Goal: Information Seeking & Learning: Learn about a topic

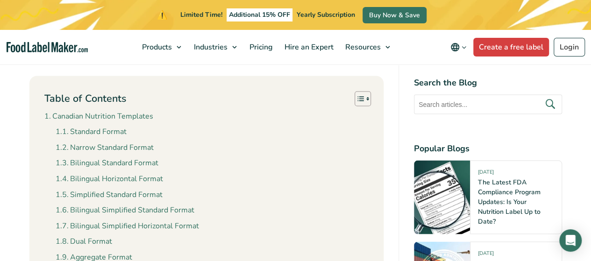
scroll to position [833, 0]
click at [74, 148] on link "Narrow Standard Format" at bounding box center [105, 147] width 98 height 12
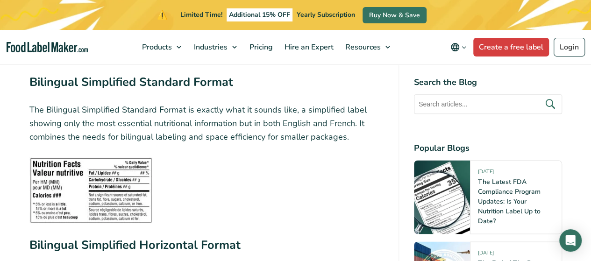
click at [60, 158] on img at bounding box center [90, 190] width 123 height 66
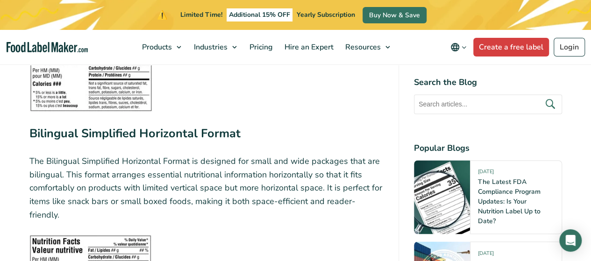
click at [61, 155] on p "The Bilingual Simplified Horizontal Format is designed for small and wide packa…" at bounding box center [206, 188] width 354 height 67
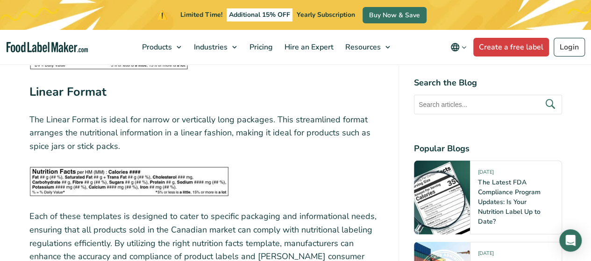
scroll to position [3121, 0]
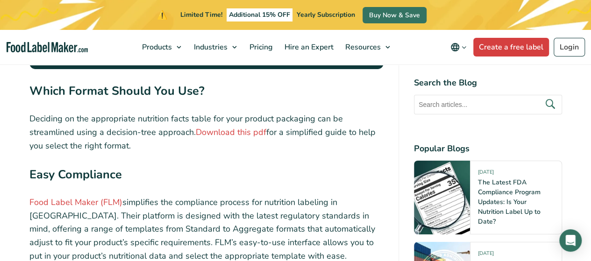
scroll to position [3434, 0]
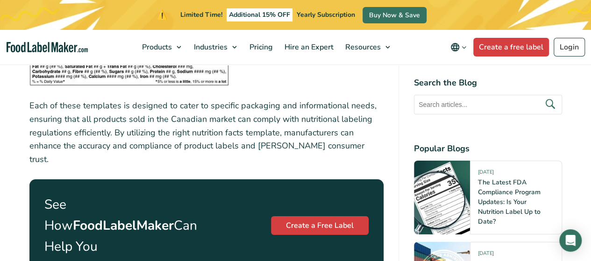
click at [72, 99] on p "Each of these templates is designed to cater to specific packaging and informat…" at bounding box center [206, 132] width 354 height 67
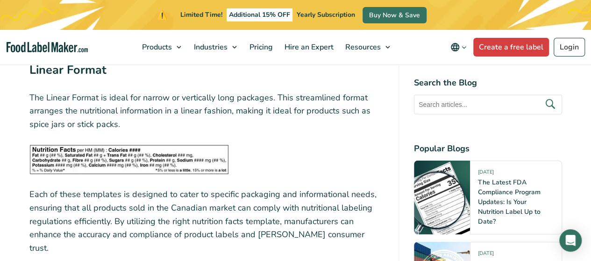
scroll to position [3070, 0]
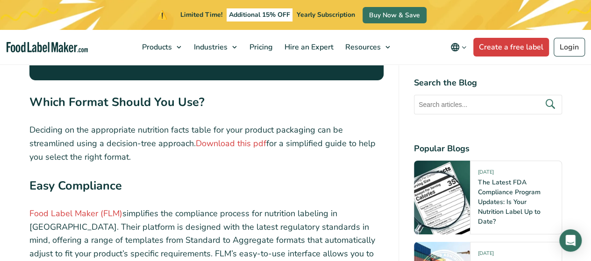
scroll to position [3423, 0]
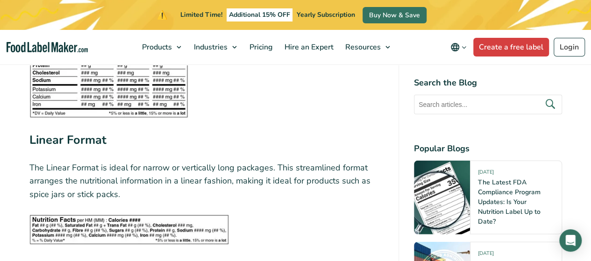
scroll to position [3147, 0]
